Goal: Information Seeking & Learning: Learn about a topic

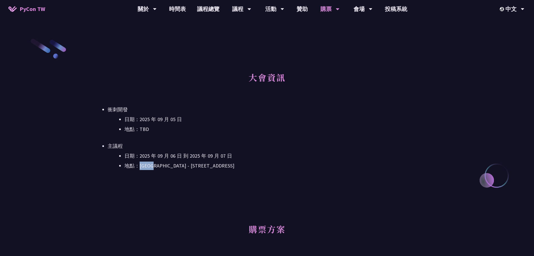
scroll to position [170, 0]
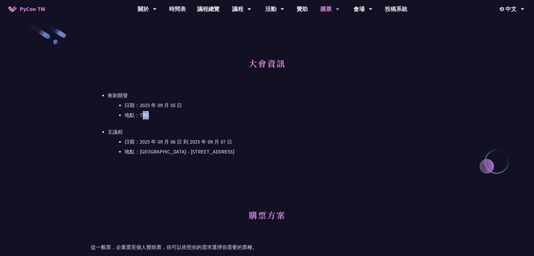
drag, startPoint x: 143, startPoint y: 115, endPoint x: 158, endPoint y: 114, distance: 15.2
click at [158, 114] on li "地點：TBD" at bounding box center [284, 115] width 319 height 8
click at [158, 113] on li "地點：TBD" at bounding box center [284, 115] width 319 height 8
click at [209, 8] on link "議程總覽" at bounding box center [209, 9] width 34 height 18
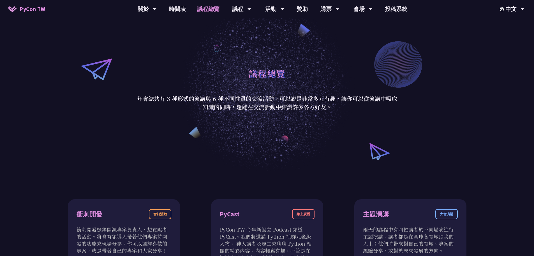
scroll to position [28, 0]
click at [176, 5] on link "時間表" at bounding box center [178, 9] width 28 height 18
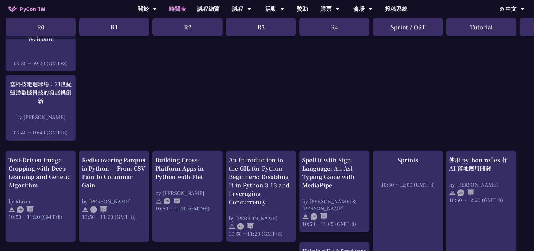
scroll to position [140, 0]
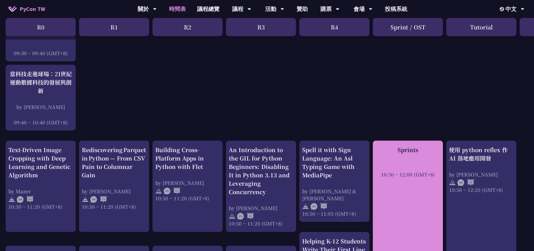
click at [414, 166] on div at bounding box center [408, 167] width 65 height 8
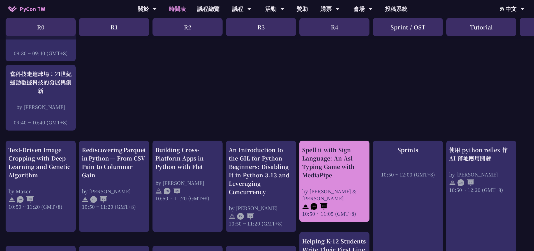
click at [337, 177] on div "Spell it with Sign Language: An Asl Typing Game with MediaPipe" at bounding box center [334, 163] width 65 height 34
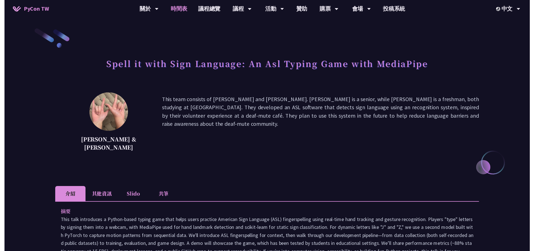
scroll to position [140, 0]
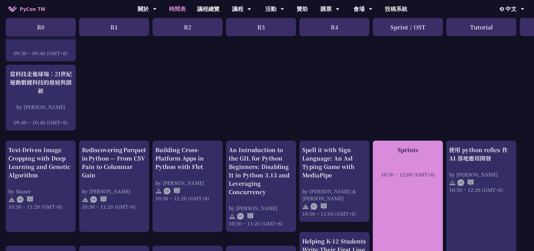
click at [421, 168] on div at bounding box center [408, 167] width 65 height 8
click at [408, 168] on div at bounding box center [408, 167] width 65 height 8
click at [412, 166] on div at bounding box center [408, 167] width 65 height 8
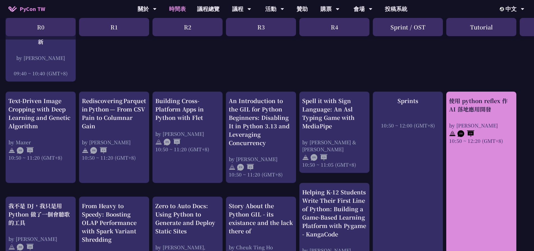
scroll to position [196, 0]
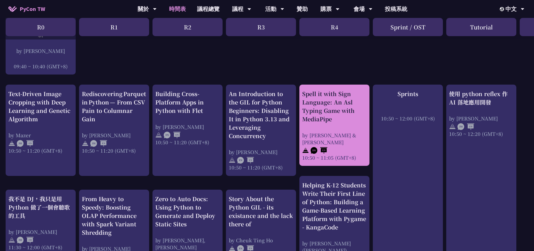
click at [345, 121] on div "Spell it with Sign Language: An Asl Typing Game with MediaPipe" at bounding box center [334, 107] width 65 height 34
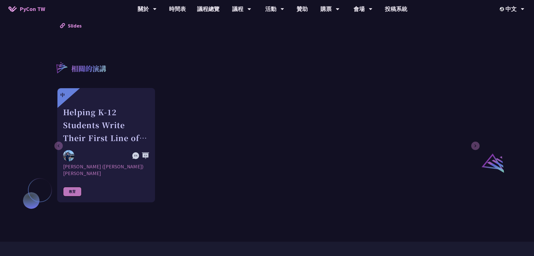
scroll to position [365, 0]
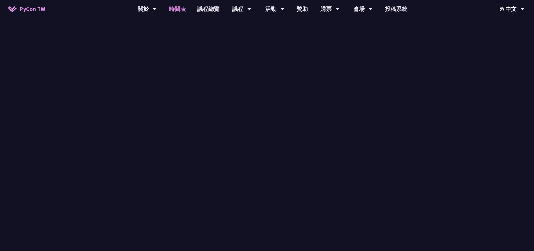
scroll to position [93, 0]
